Goal: Information Seeking & Learning: Find specific fact

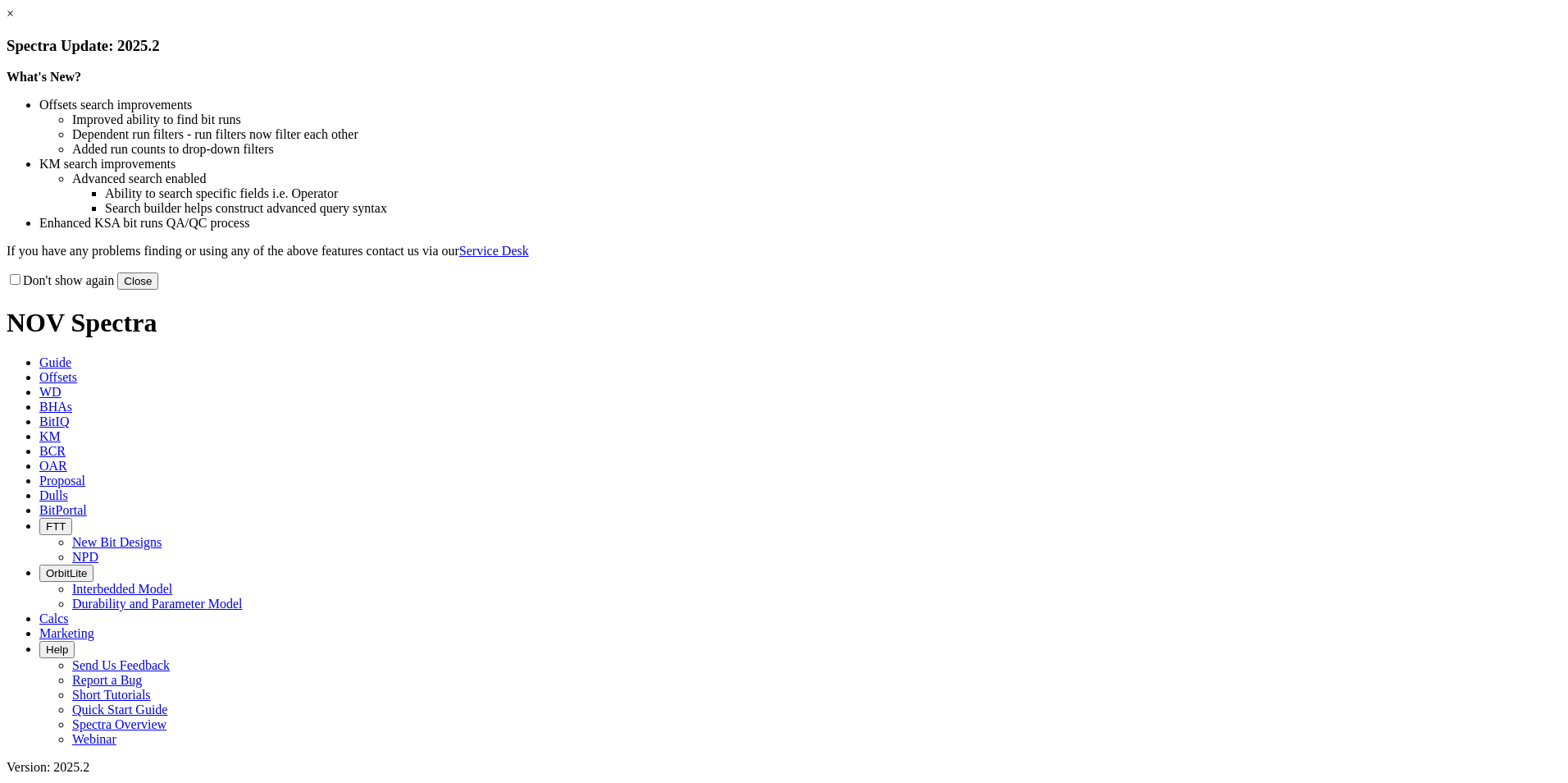
click at [158, 290] on button "Close" at bounding box center [138, 281] width 41 height 17
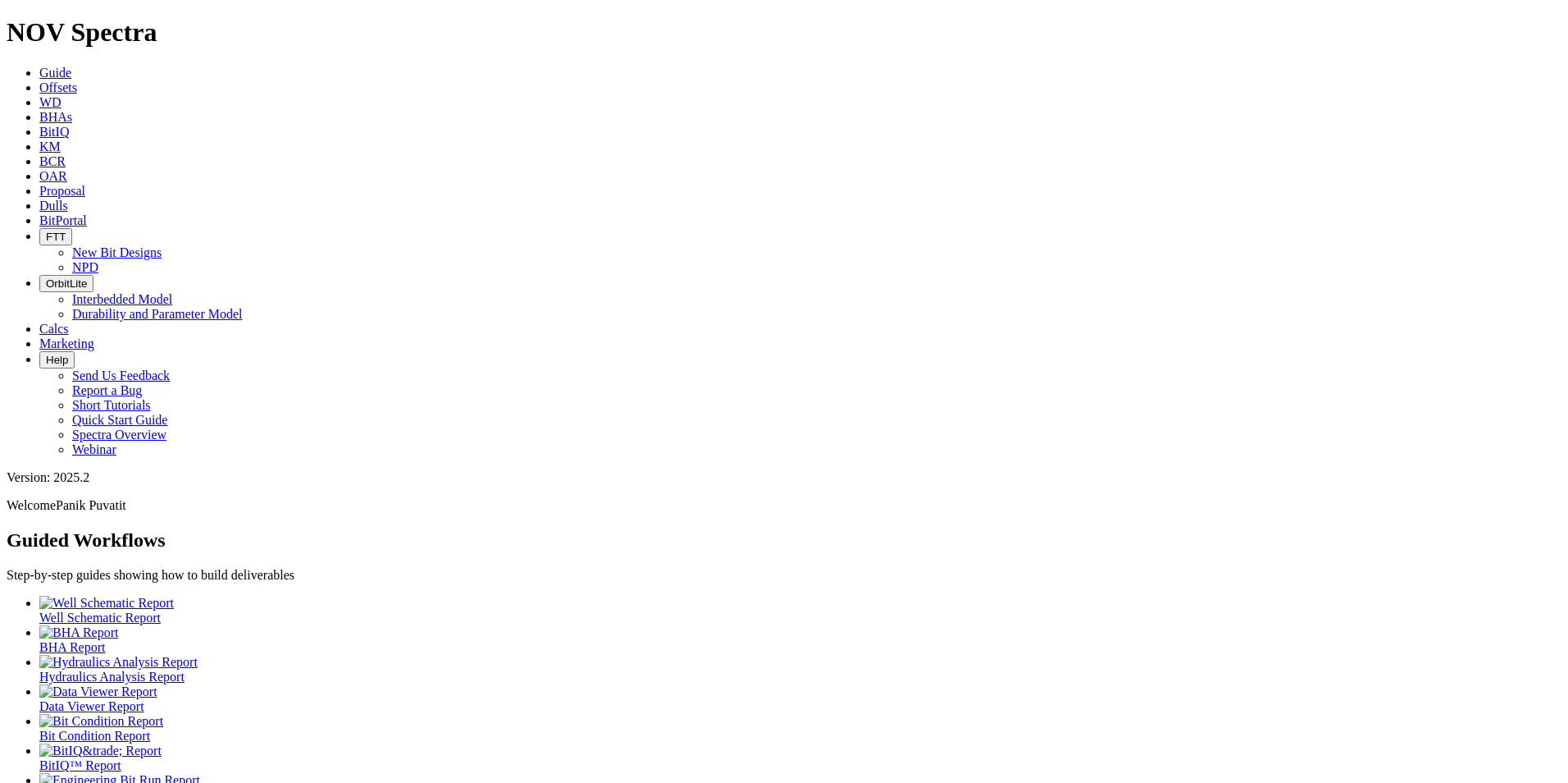
click at [61, 140] on link "KM" at bounding box center [50, 147] width 21 height 14
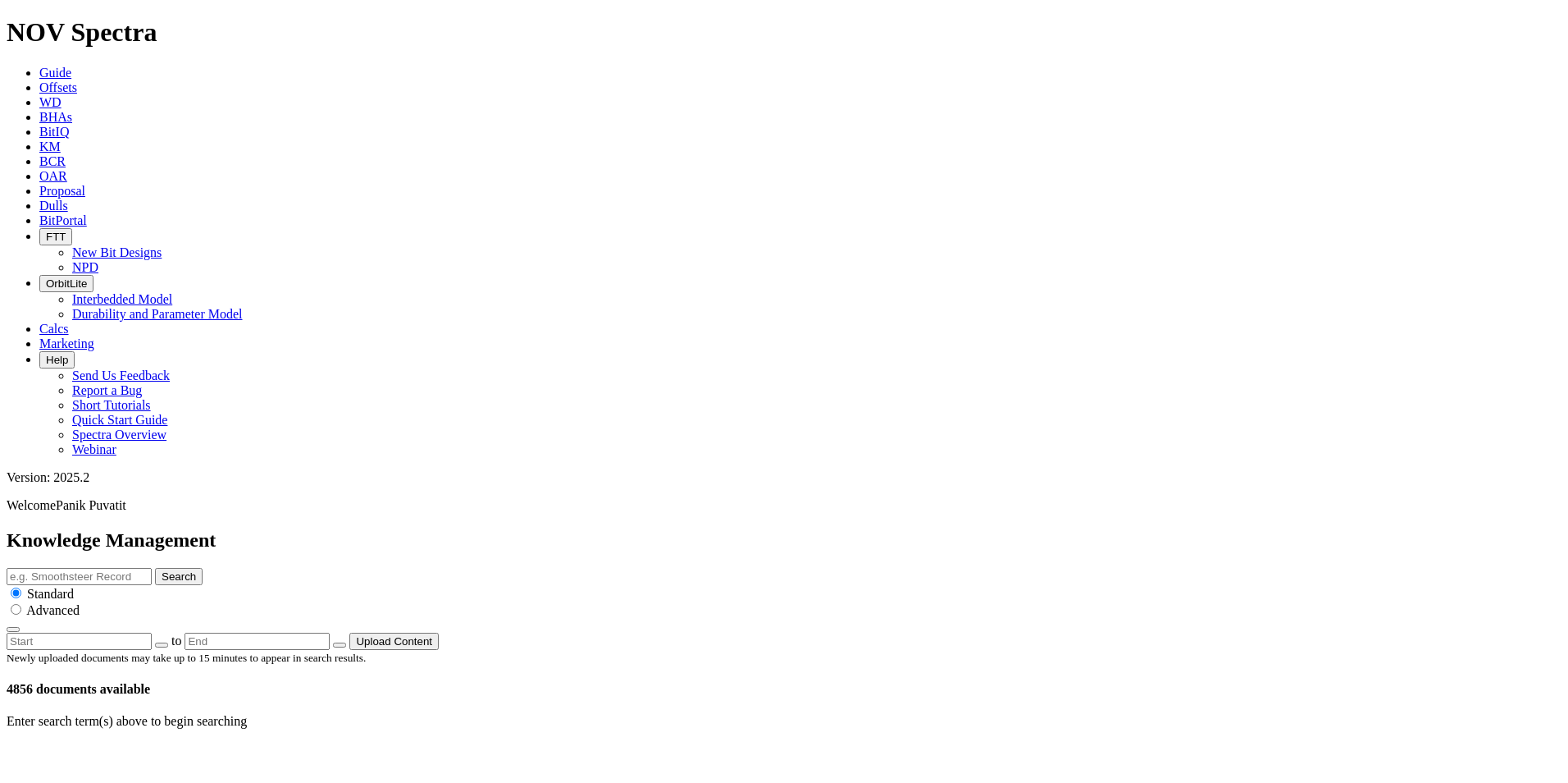
click at [151, 568] on input "text" at bounding box center [80, 576] width 145 height 17
type input "12.25 rc"
click at [155, 568] on button "Search" at bounding box center [178, 576] width 48 height 17
click at [203, 568] on button "Search" at bounding box center [178, 576] width 48 height 17
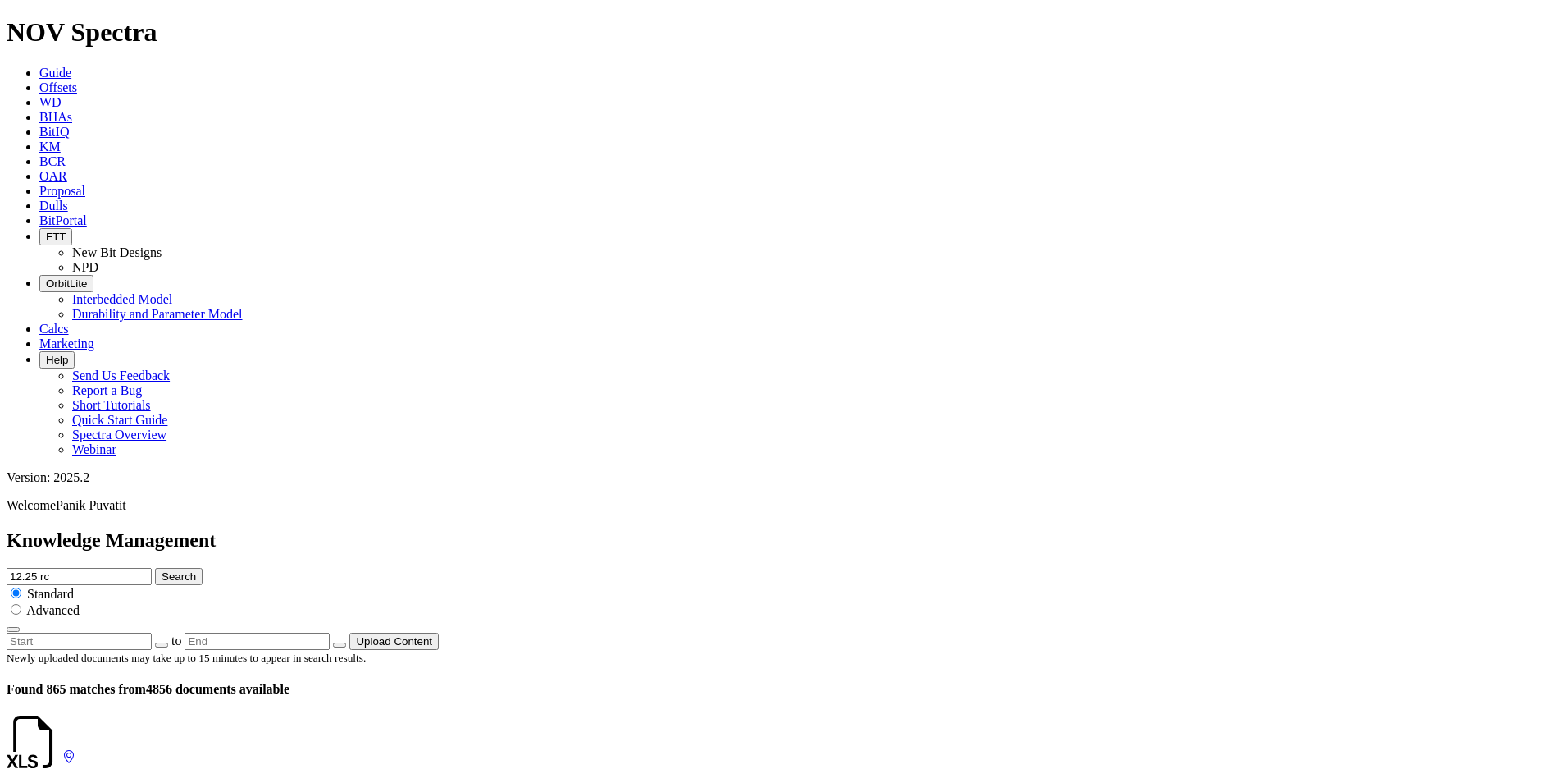
click at [21, 604] on input "radio" at bounding box center [16, 608] width 11 height 11
radio input "true"
radio input "false"
click at [14, 630] on icon "button" at bounding box center [14, 630] width 0 height 0
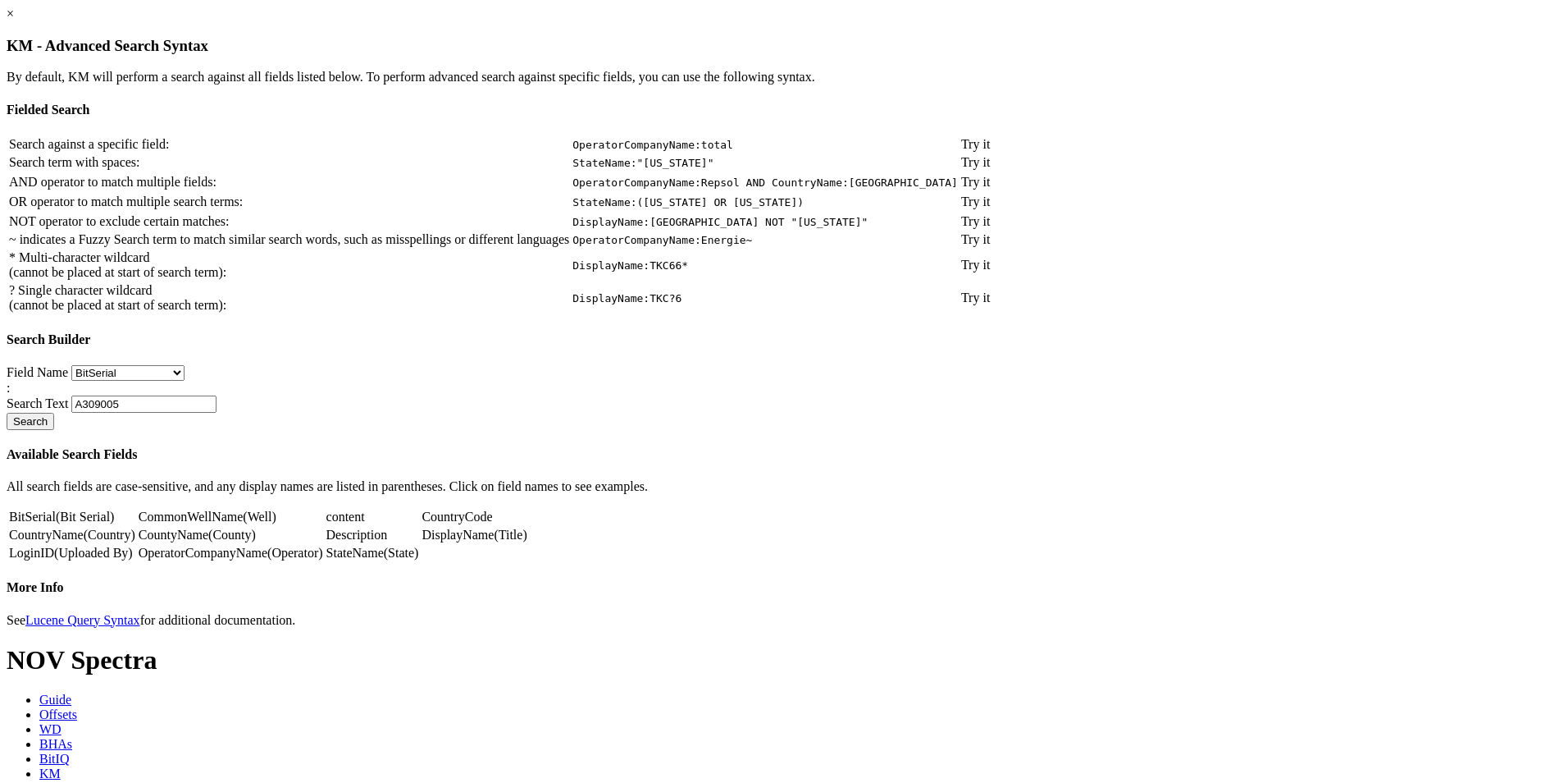
scroll to position [20, 0]
click at [14, 20] on link "×" at bounding box center [11, 14] width 8 height 14
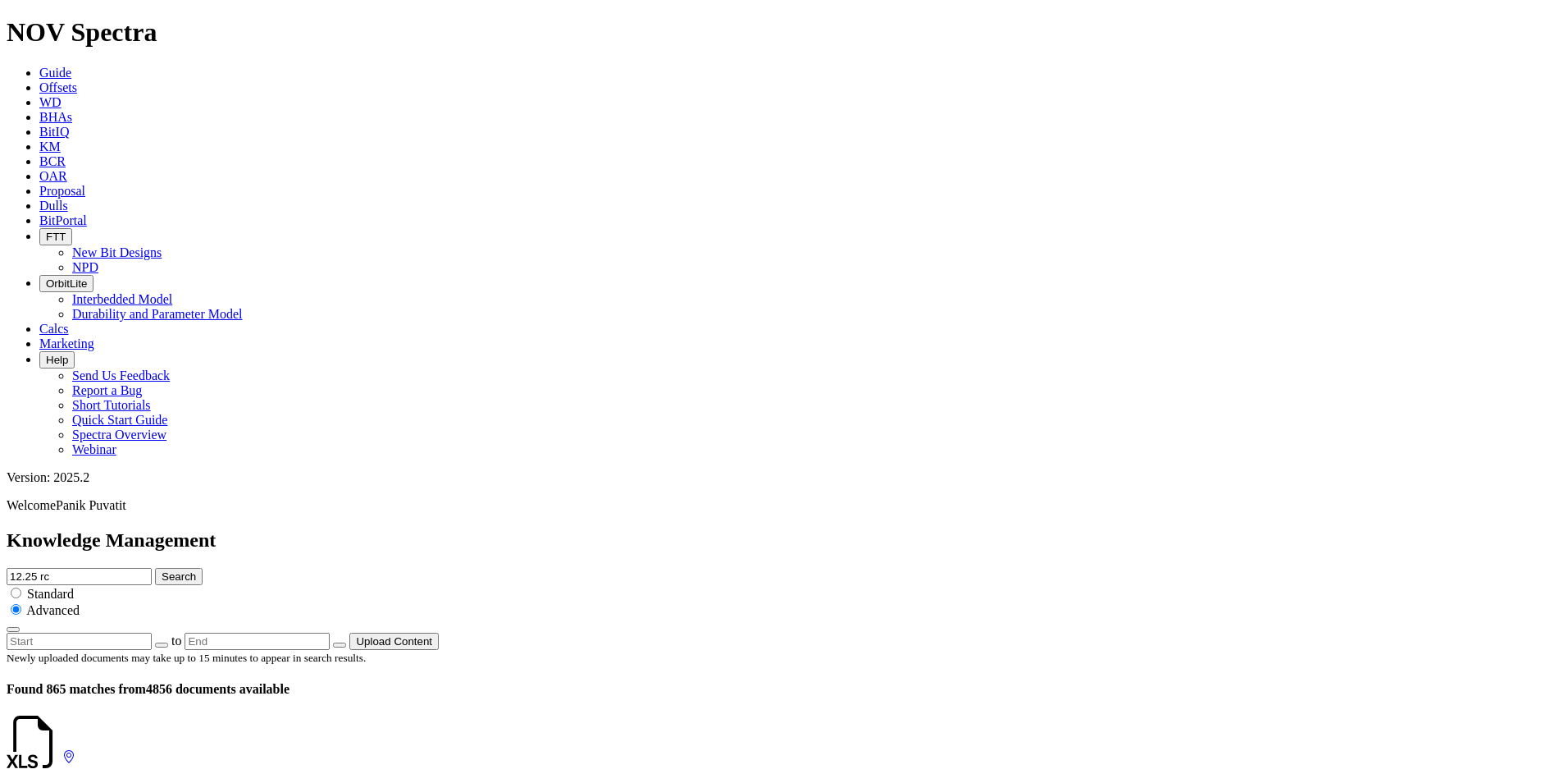
drag, startPoint x: 802, startPoint y: 79, endPoint x: 663, endPoint y: 76, distance: 139.0
click at [663, 529] on div "Knowledge Management 12.25 rc Search Standard Advanced to Upload Content" at bounding box center [784, 589] width 1555 height 120
type input "12.25"
click at [155, 568] on button "Search" at bounding box center [178, 576] width 48 height 17
click at [151, 568] on input "12.25" at bounding box center [80, 576] width 145 height 17
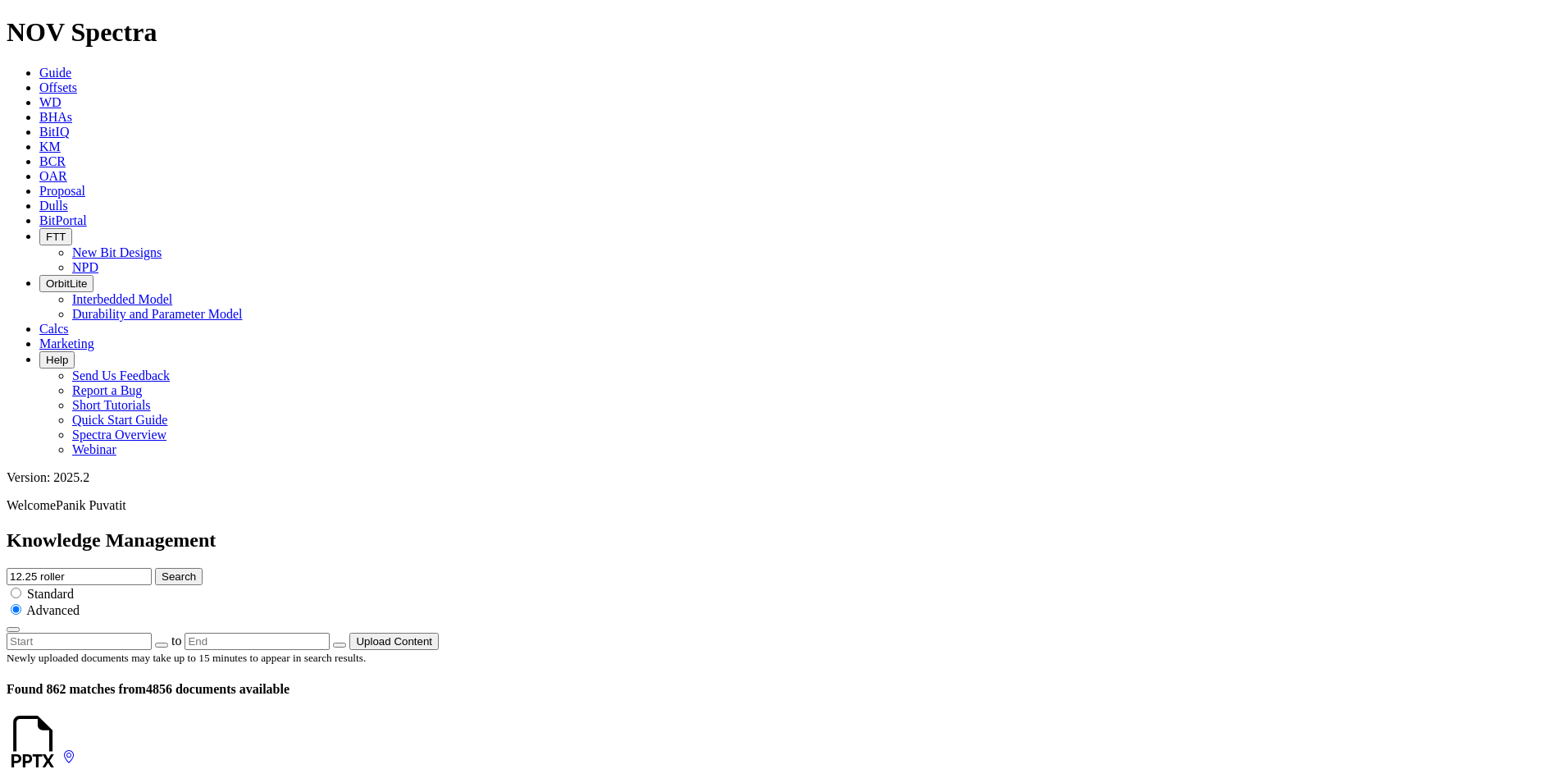
type input "12.25 roller"
click at [155, 568] on button "Search" at bounding box center [178, 576] width 48 height 17
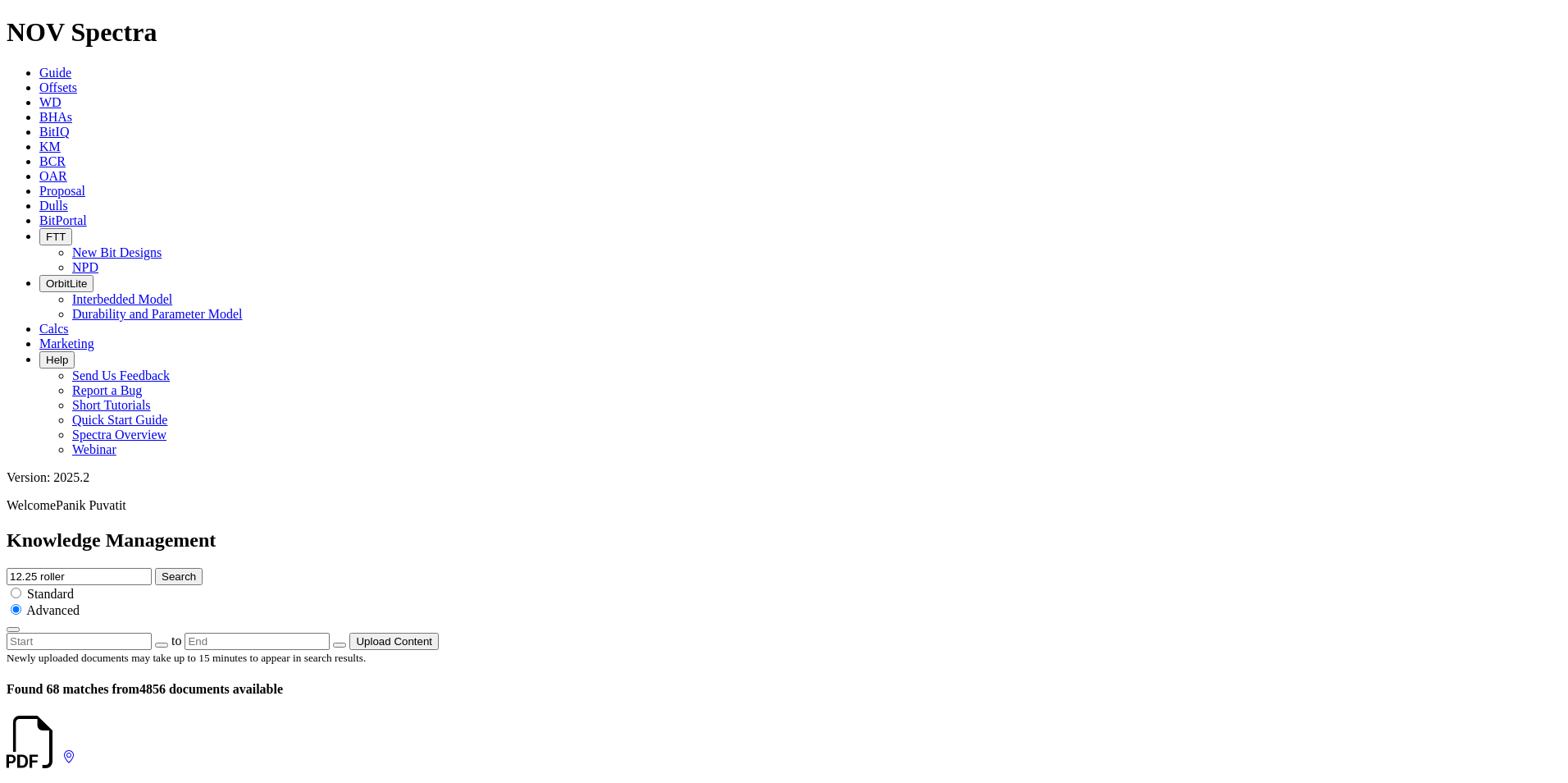
scroll to position [328, 0]
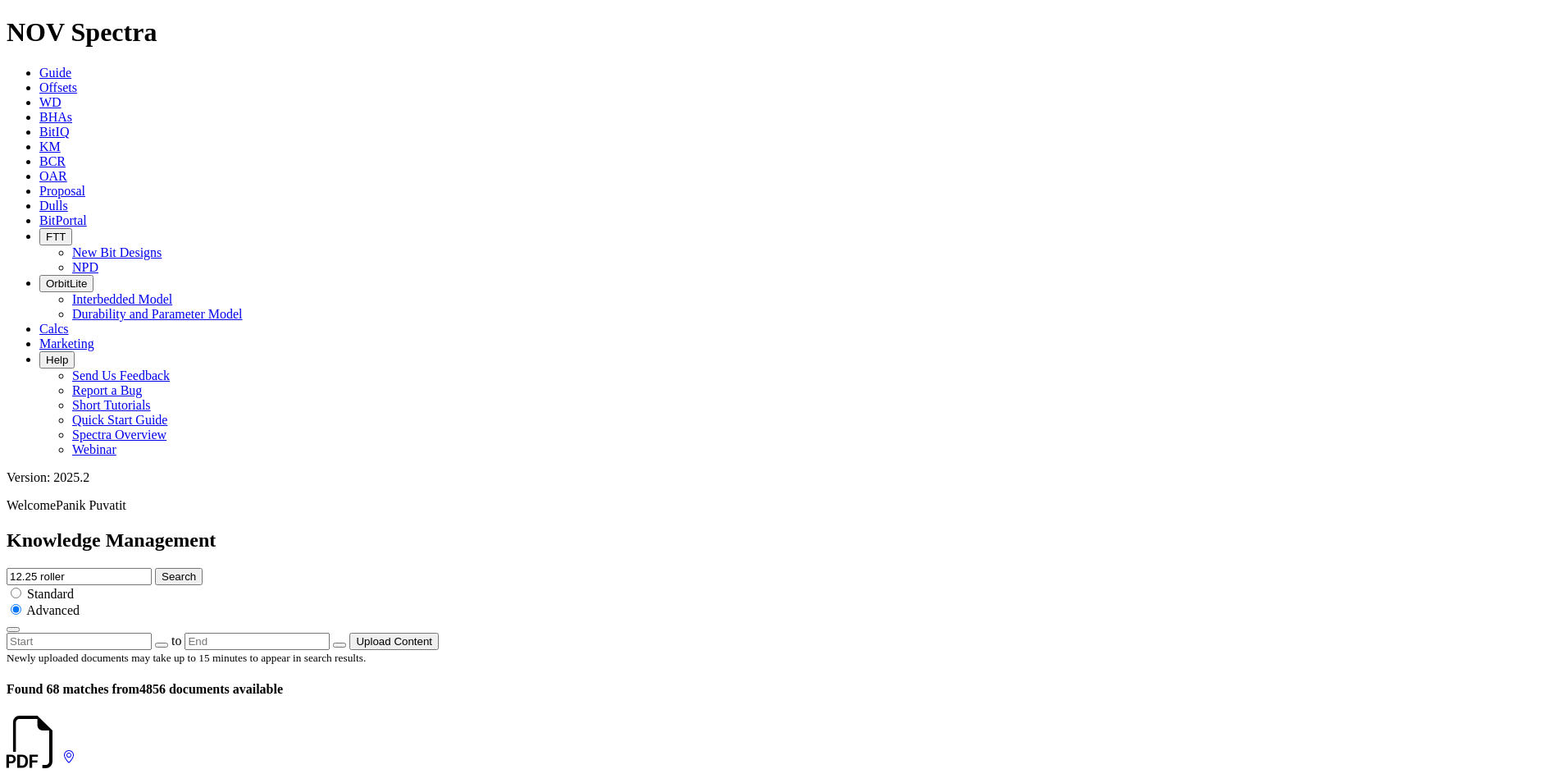
scroll to position [2932, 0]
drag, startPoint x: 629, startPoint y: 248, endPoint x: 706, endPoint y: 58, distance: 205.0
drag, startPoint x: 789, startPoint y: 86, endPoint x: 158, endPoint y: 121, distance: 632.0
click at [158, 529] on div "Knowledge Management 12.25 roller Search Standard Advanced to Upload Content" at bounding box center [784, 589] width 1555 height 120
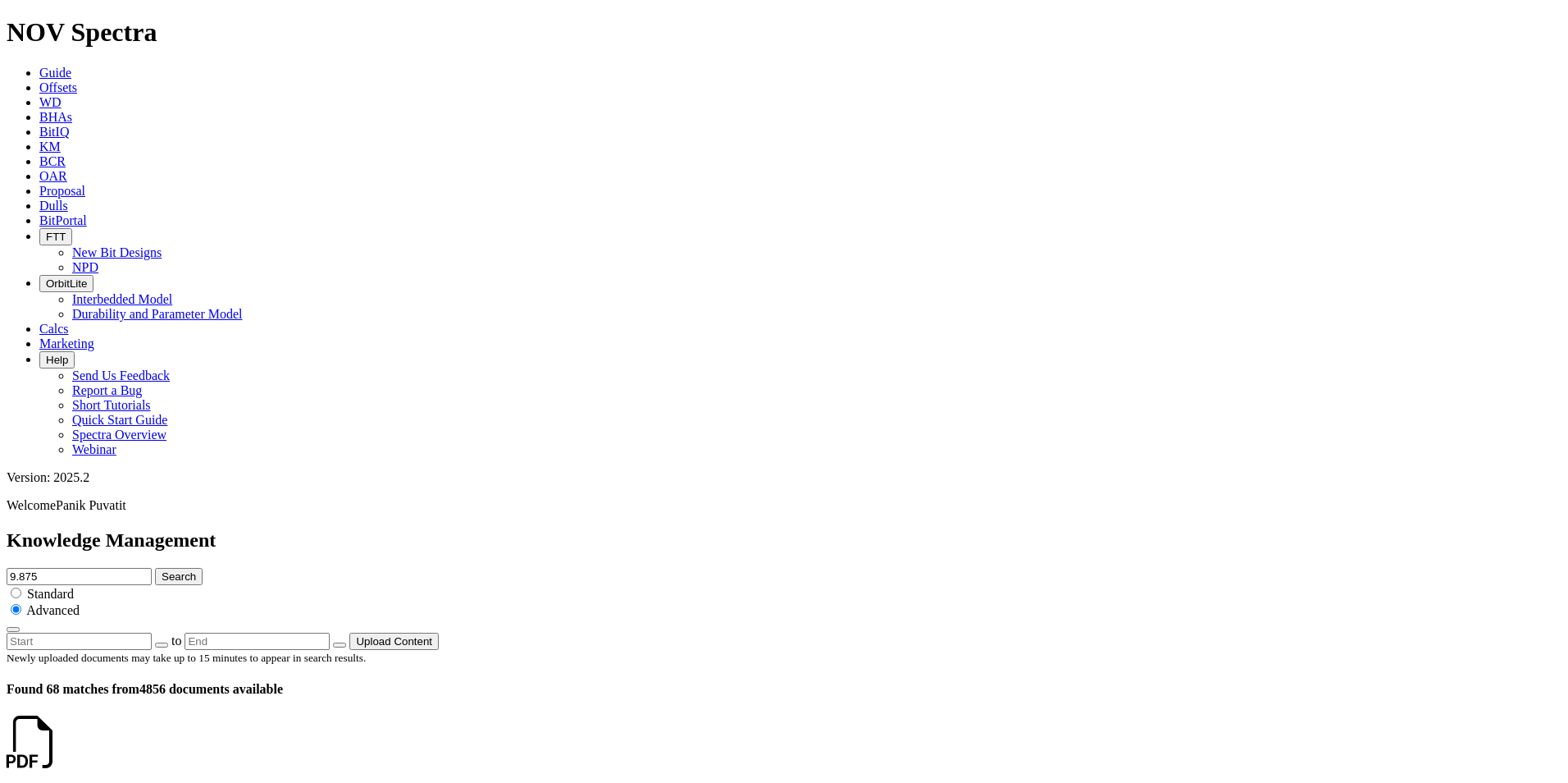
type input "9.875"
click at [155, 568] on button "Search" at bounding box center [178, 576] width 48 height 17
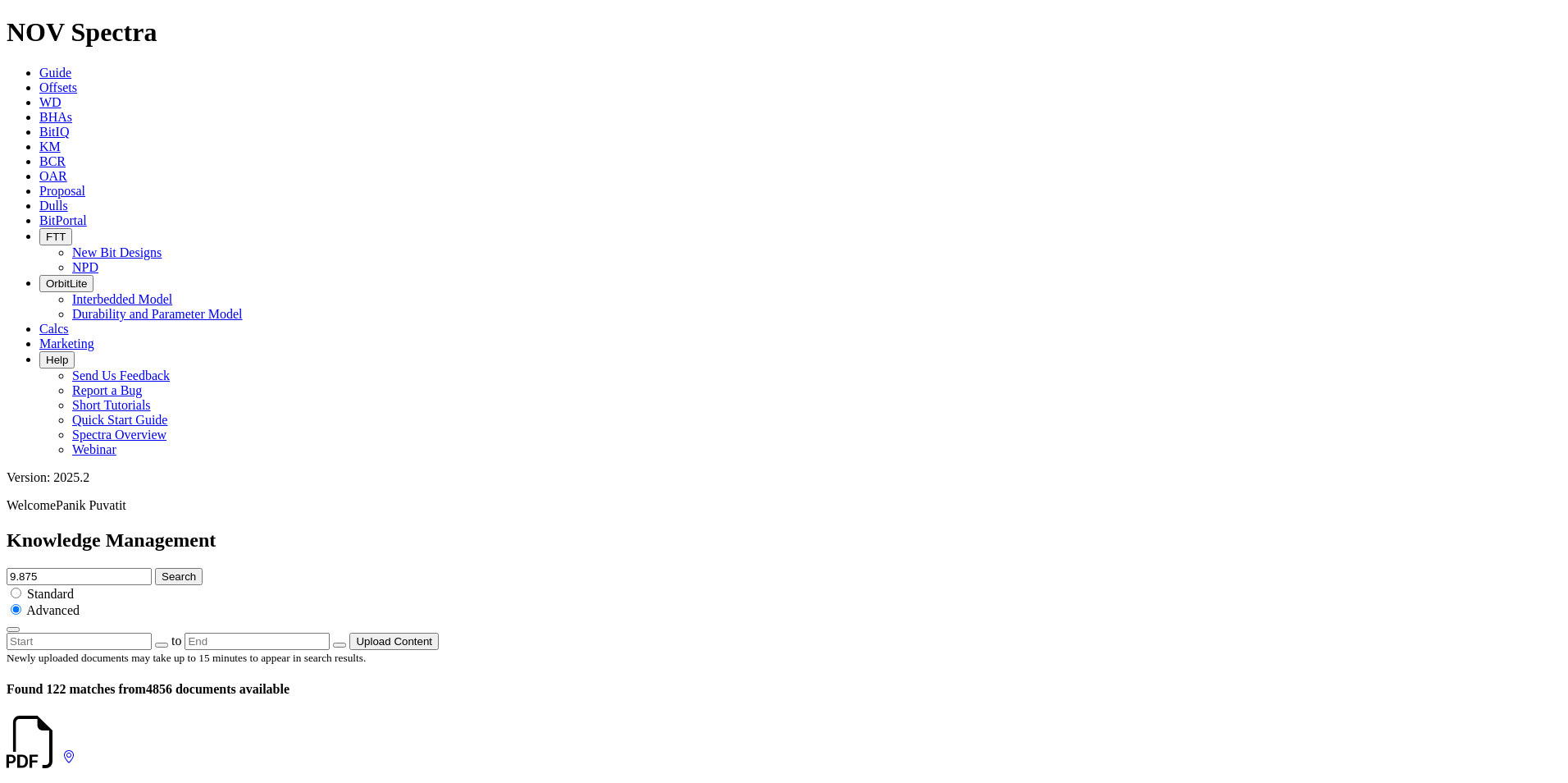
copy dd "F317623"
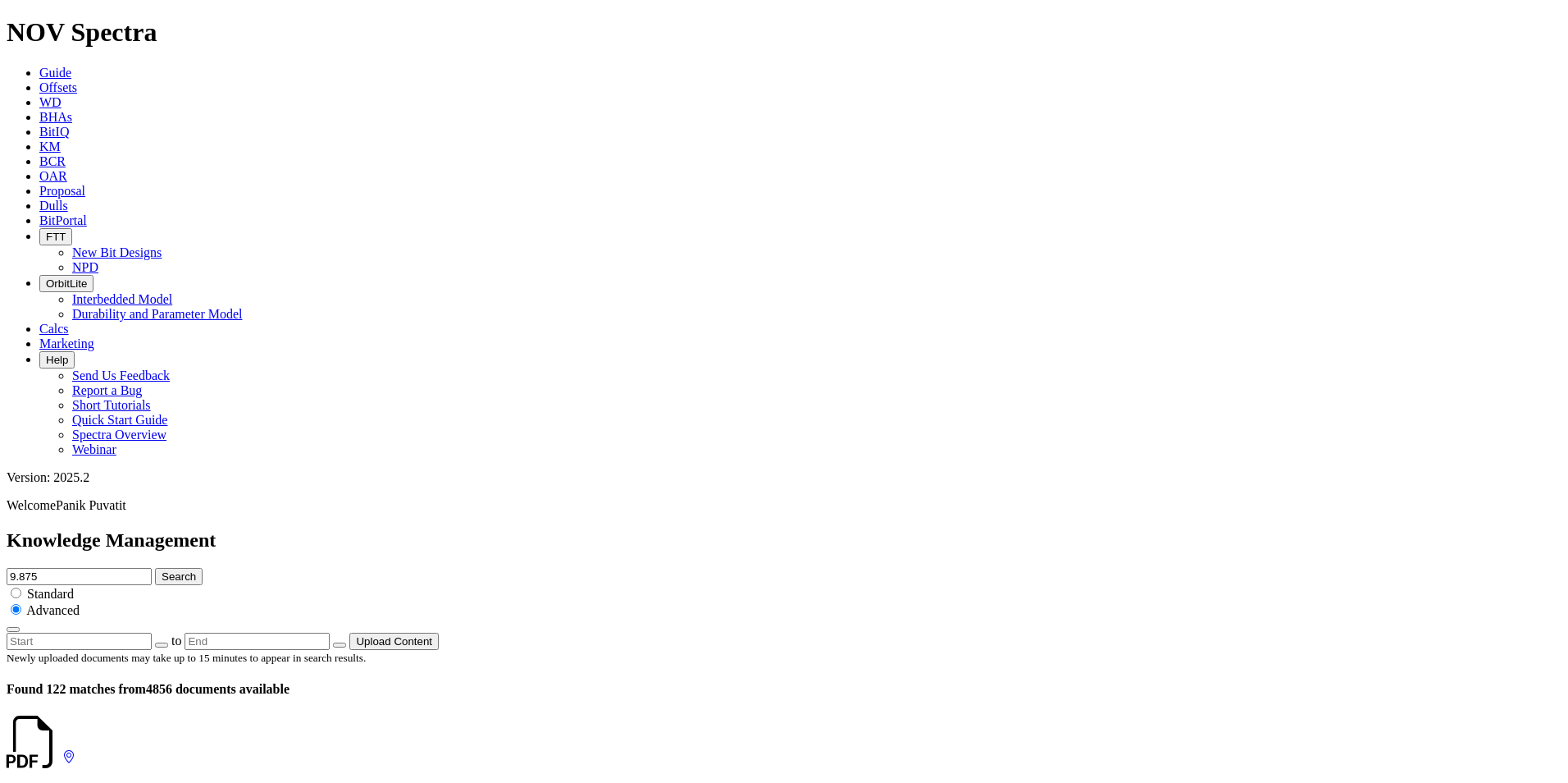
scroll to position [2624, 0]
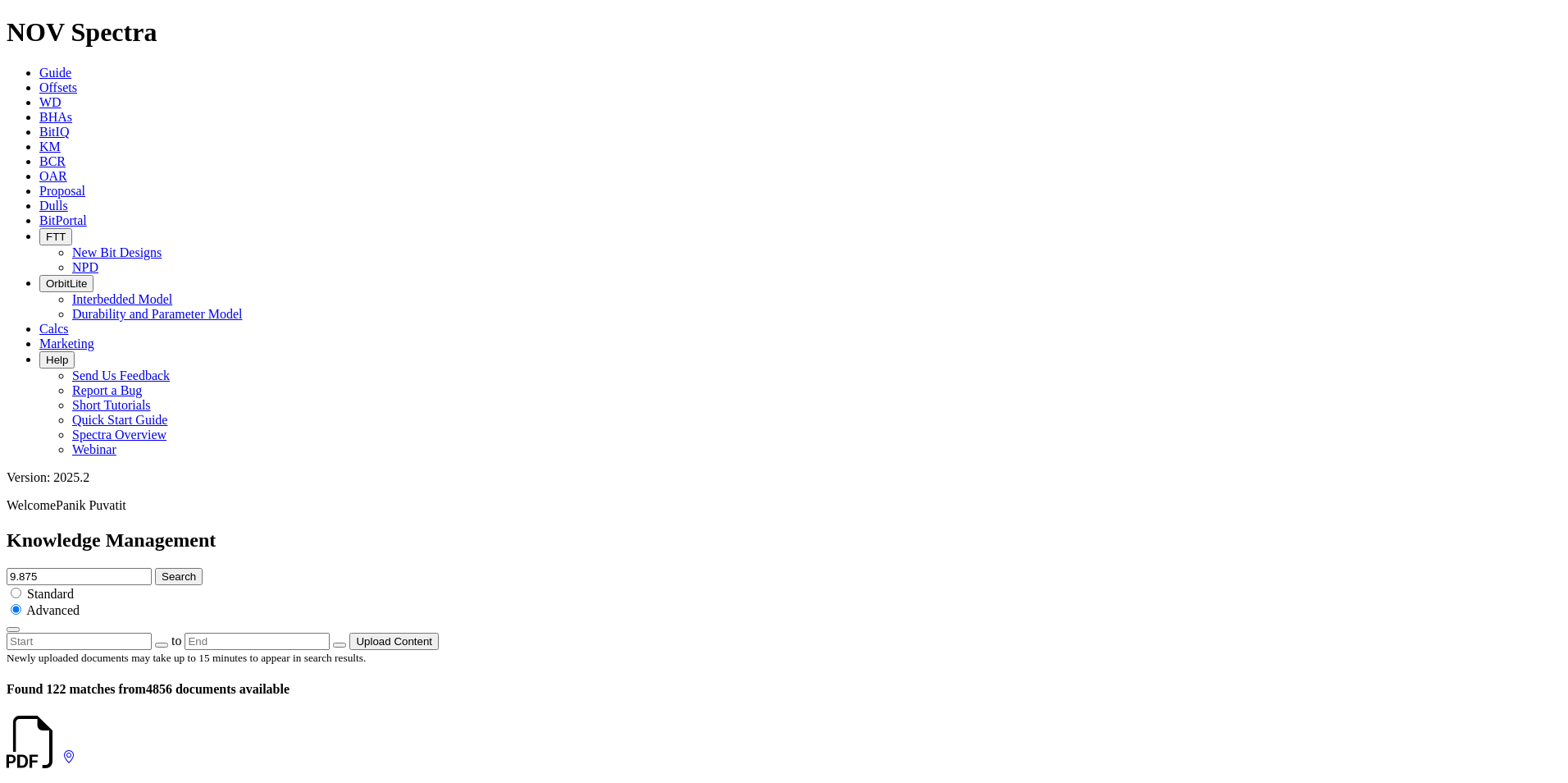
drag, startPoint x: 146, startPoint y: 503, endPoint x: 375, endPoint y: 510, distance: 229.1
copy h4 "9.875 56-G1 - Deepest and Fastest"
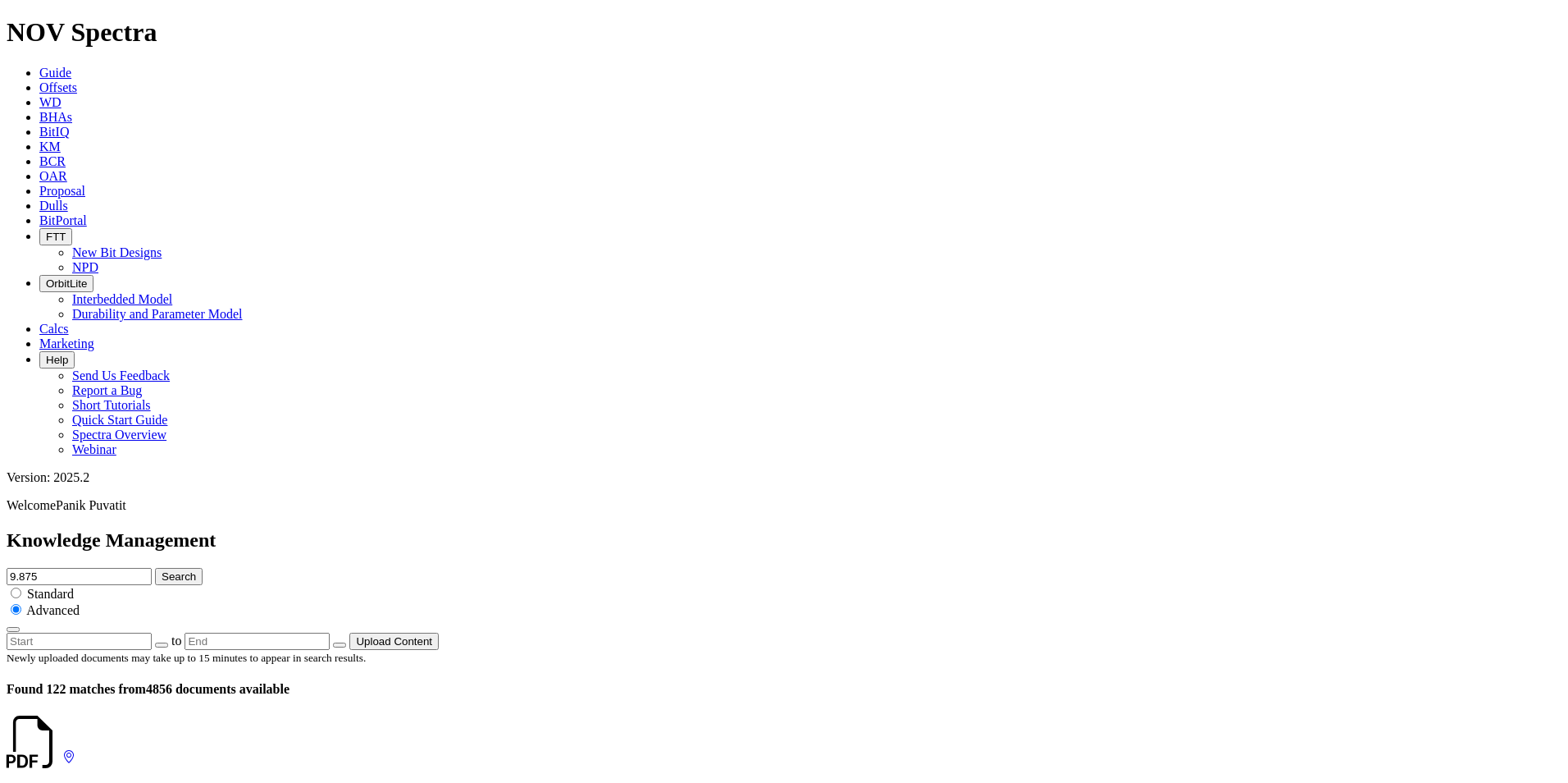
scroll to position [2624, 0]
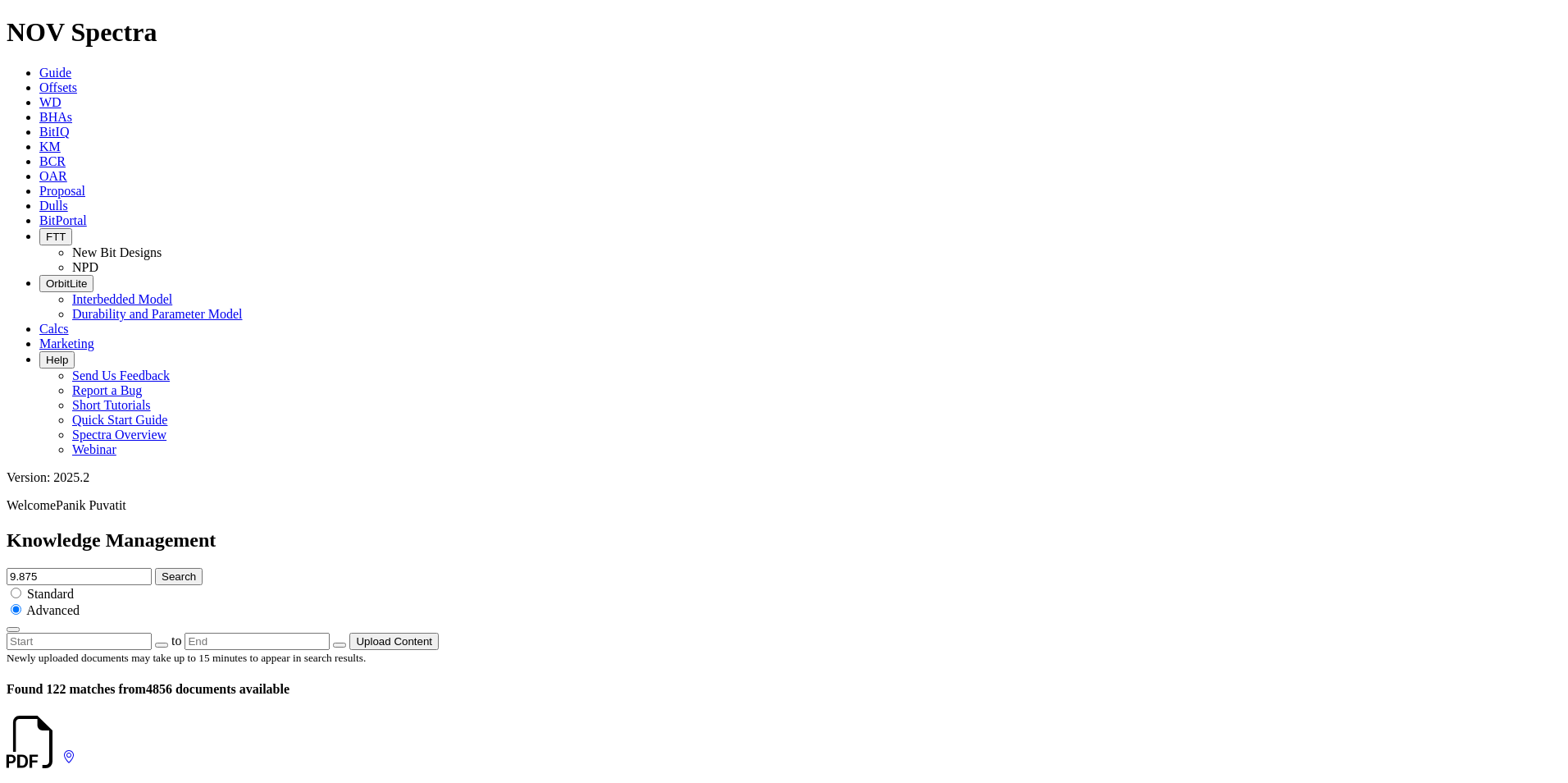
scroll to position [2245, 0]
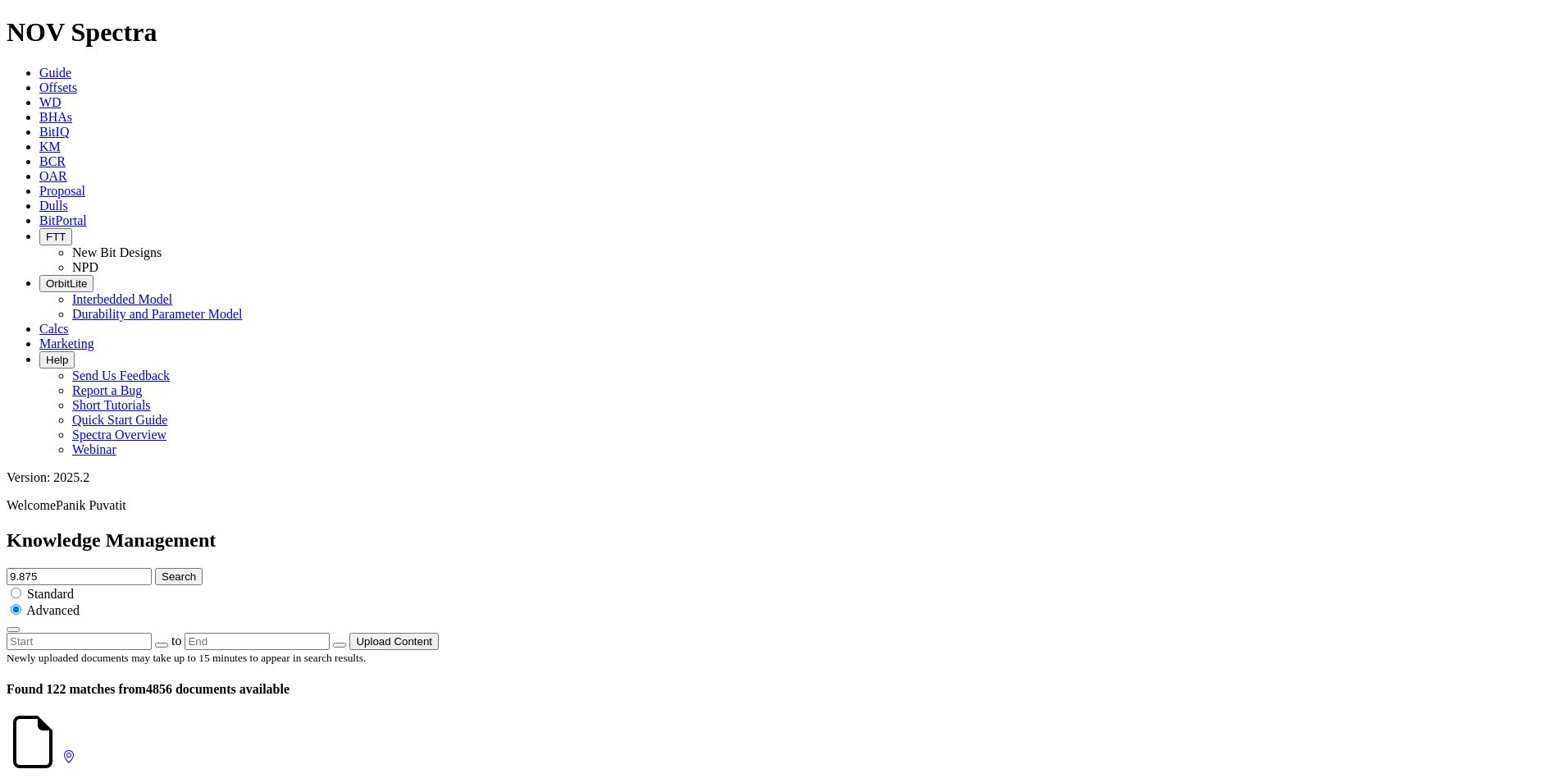
scroll to position [3126, 0]
drag, startPoint x: 742, startPoint y: 92, endPoint x: 268, endPoint y: 93, distance: 474.0
click at [279, 529] on div "Knowledge Management 9.875 Search Standard Advanced to Upload Content" at bounding box center [784, 589] width 1555 height 120
type input "3.625"
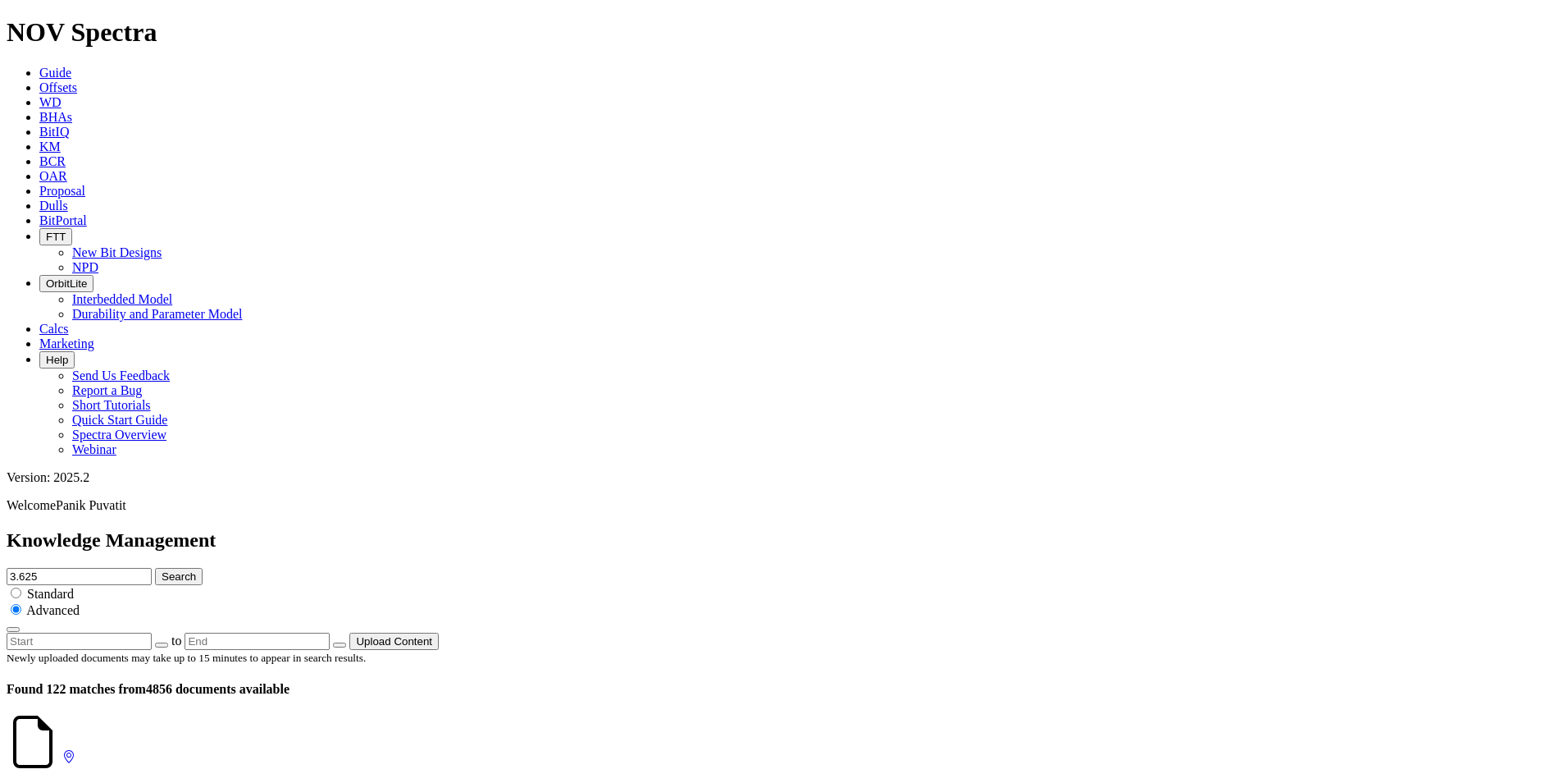
click at [155, 568] on button "Search" at bounding box center [178, 576] width 48 height 17
click at [151, 568] on input "3.625" at bounding box center [80, 576] width 145 height 17
type input "3.625"
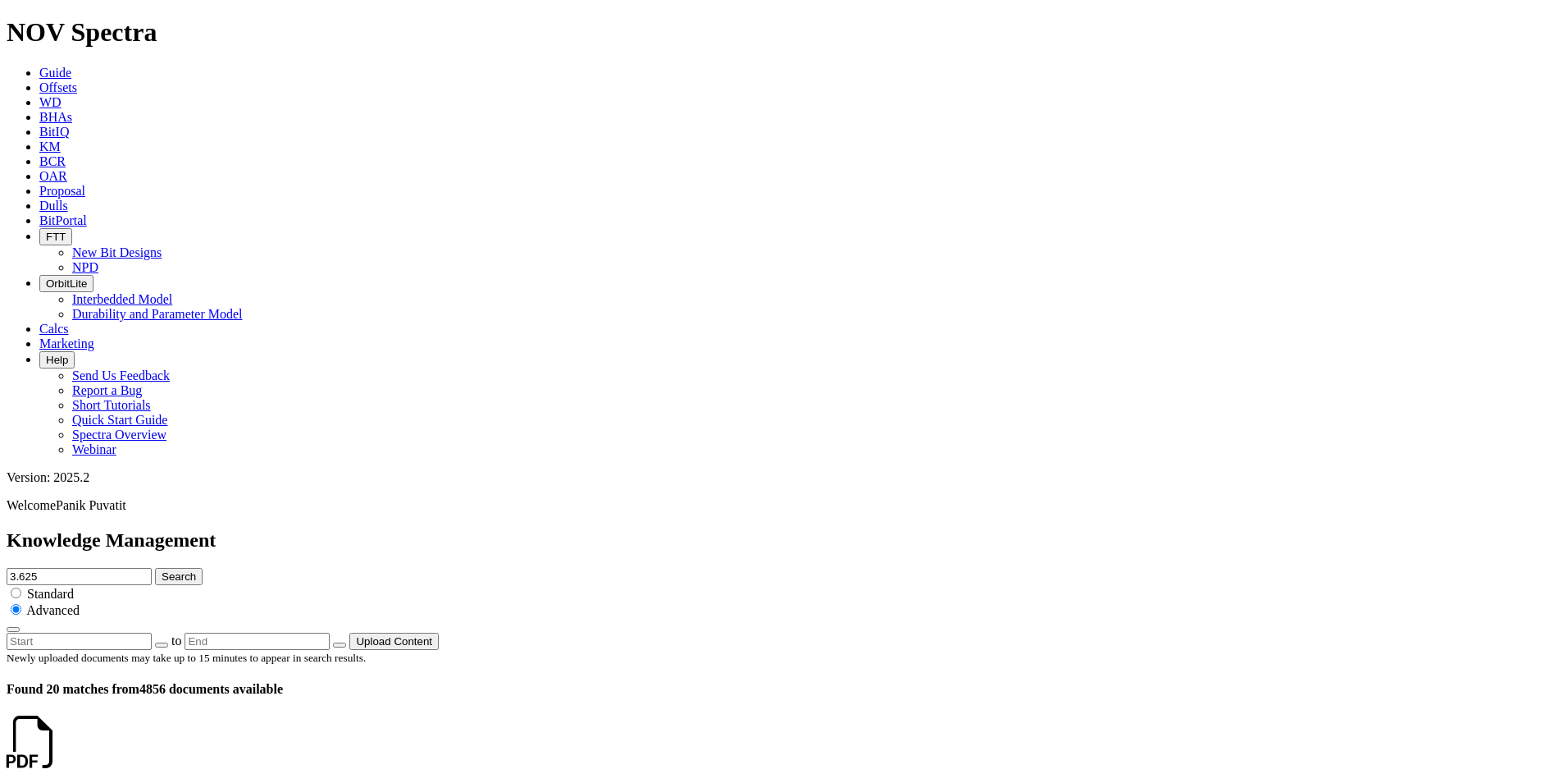
scroll to position [2849, 0]
drag, startPoint x: 811, startPoint y: 619, endPoint x: 758, endPoint y: -61, distance: 682.1
